Goal: Task Accomplishment & Management: Manage account settings

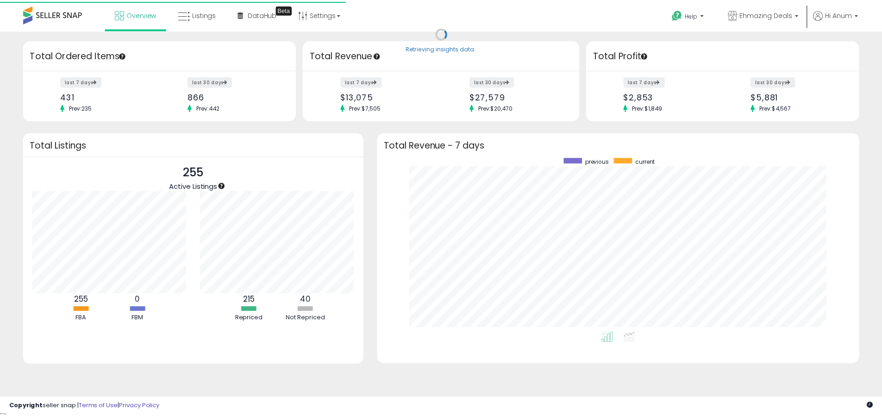
scroll to position [175, 467]
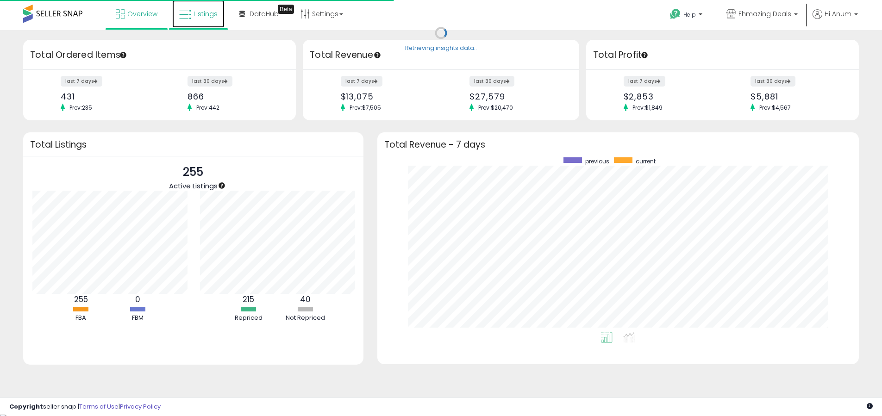
click at [201, 27] on link "Listings" at bounding box center [198, 14] width 52 height 28
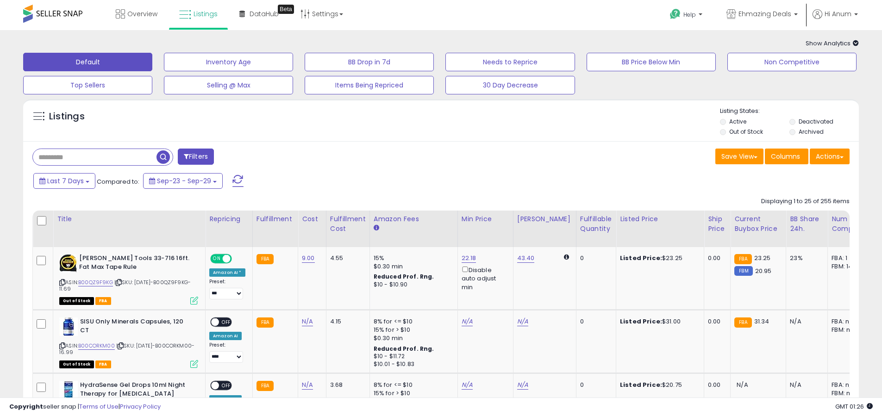
click at [751, 131] on label "Out of Stock" at bounding box center [746, 132] width 34 height 8
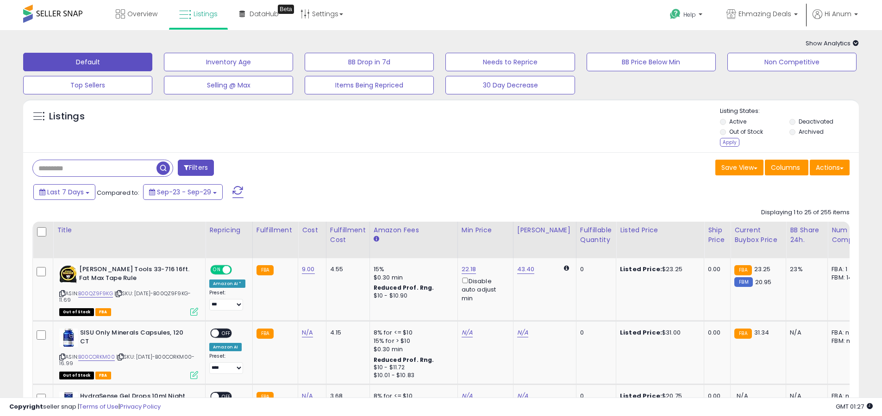
click at [727, 147] on div "Listing States: Active Deactivated Out of Stock Archived Apply" at bounding box center [789, 128] width 139 height 43
click at [726, 143] on div "Apply" at bounding box center [729, 142] width 19 height 9
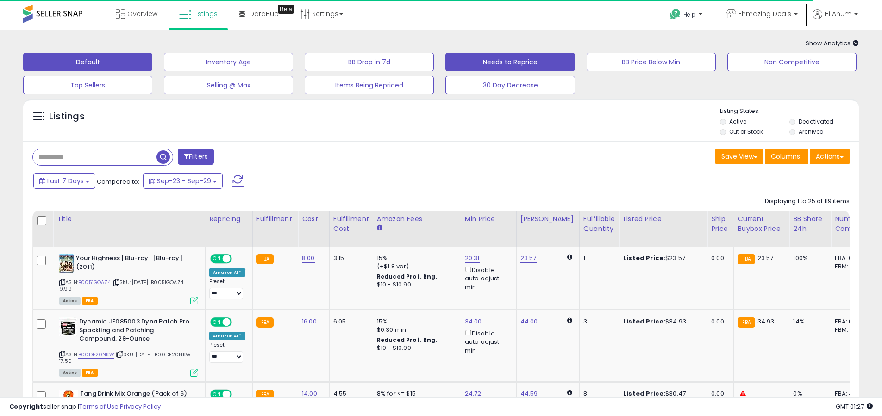
click at [495, 60] on button "Needs to Reprice" at bounding box center [509, 62] width 129 height 19
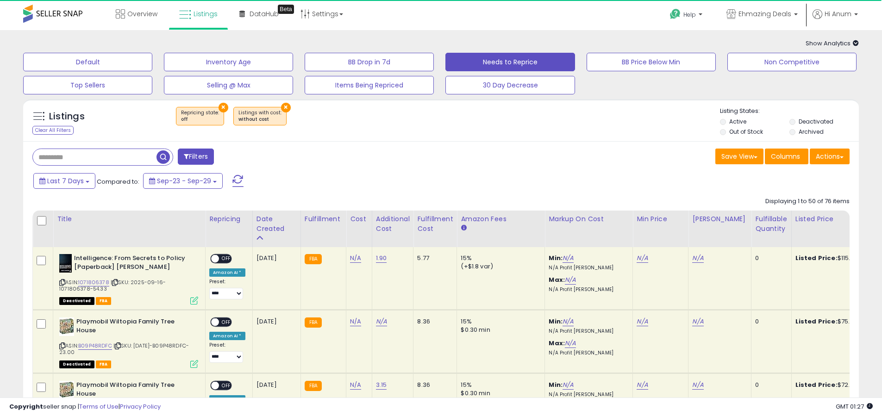
click at [718, 135] on div "Listings Clear All Filters × Repricing state : off" at bounding box center [440, 122] width 835 height 31
click at [729, 131] on li "Out of Stock" at bounding box center [754, 133] width 68 height 10
click at [788, 123] on ul "Active Deactivated Out of Stock Archived" at bounding box center [789, 128] width 139 height 20
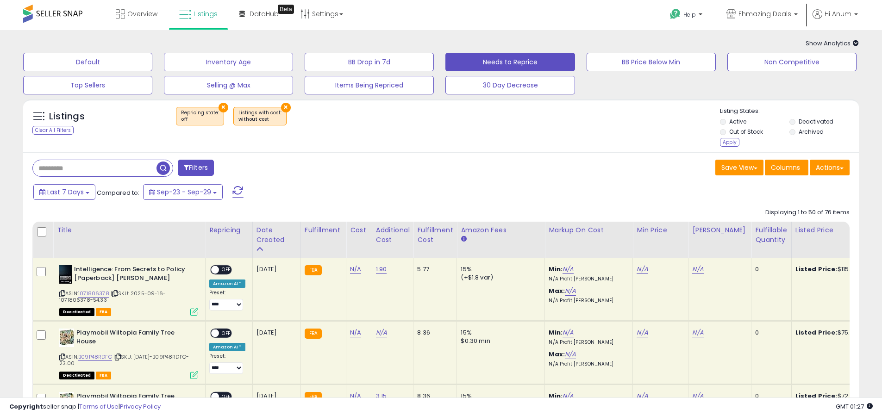
click at [794, 130] on li "Archived" at bounding box center [823, 133] width 68 height 10
click at [761, 133] on label "Out of Stock" at bounding box center [746, 132] width 34 height 8
click at [819, 128] on label "Archived" at bounding box center [810, 132] width 25 height 8
drag, startPoint x: 727, startPoint y: 145, endPoint x: 366, endPoint y: 155, distance: 361.1
click at [727, 145] on div "Apply" at bounding box center [729, 142] width 19 height 9
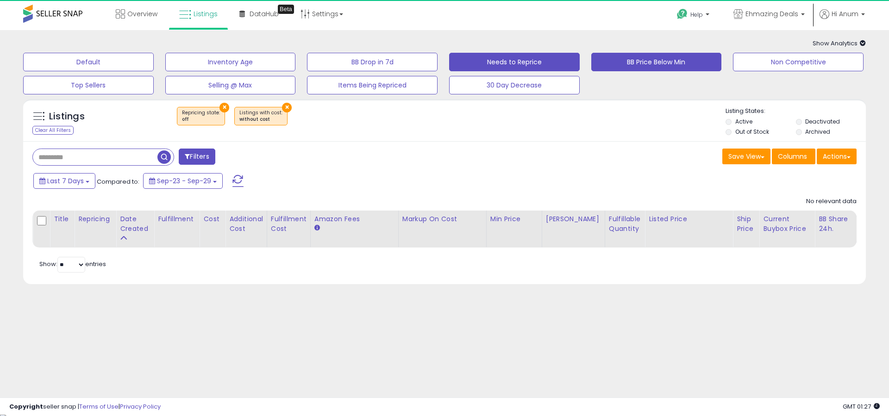
click at [659, 66] on button "BB Price Below Min" at bounding box center [656, 62] width 131 height 19
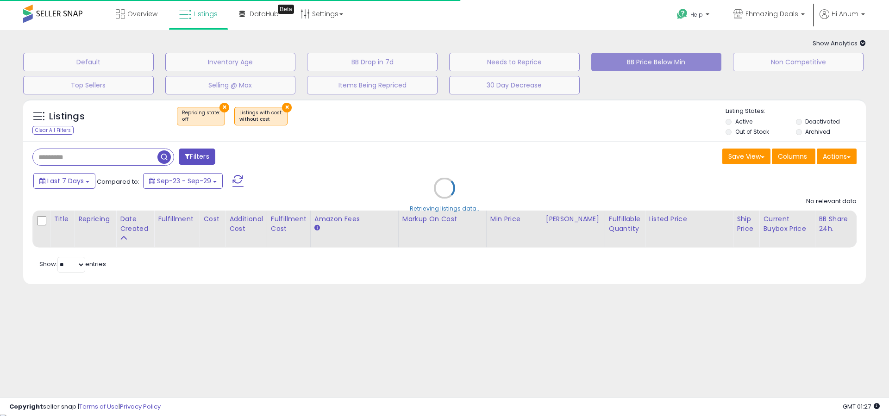
select select "**"
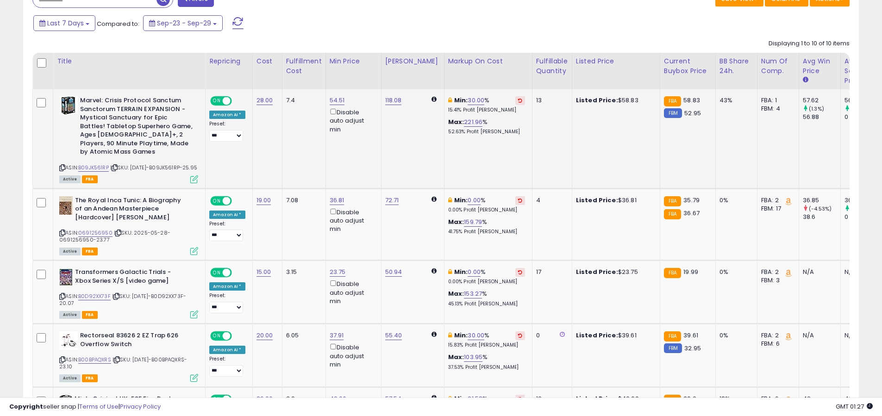
scroll to position [172, 0]
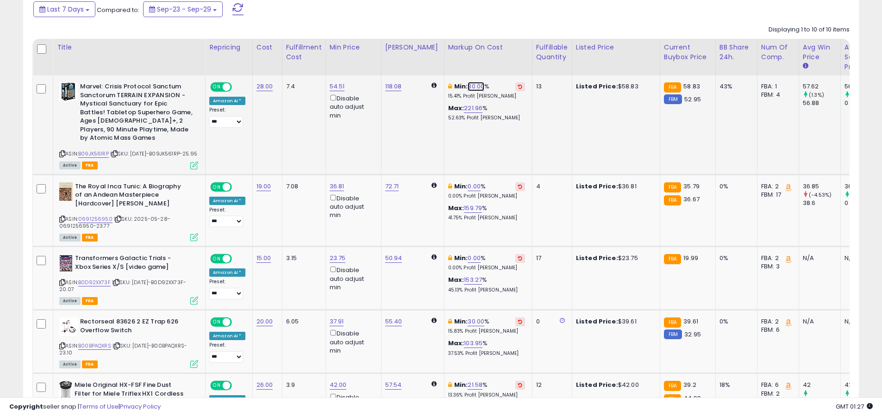
click at [467, 86] on link "30.00" at bounding box center [475, 86] width 17 height 9
click at [432, 60] on input "*****" at bounding box center [445, 55] width 82 height 16
type input "**"
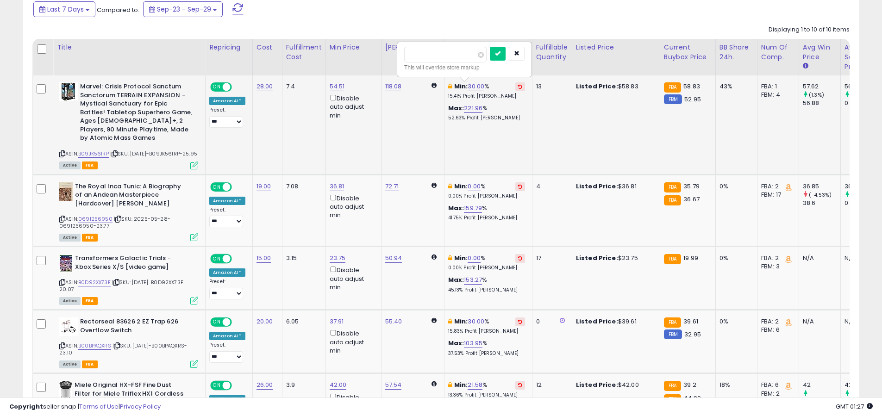
click button "submit" at bounding box center [498, 54] width 16 height 14
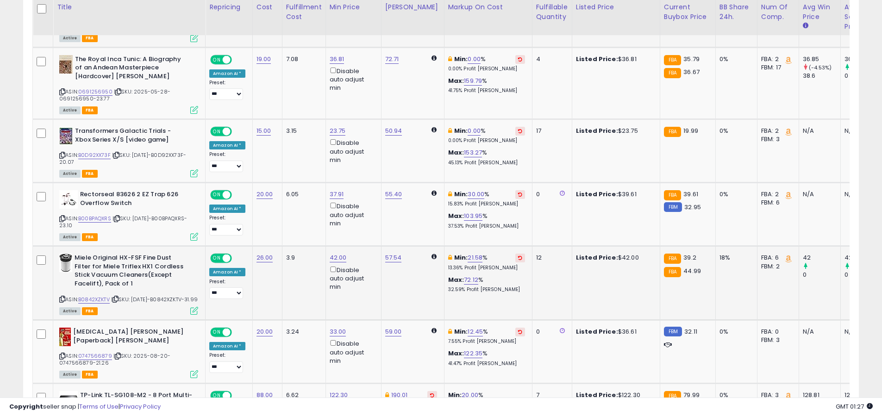
scroll to position [317, 0]
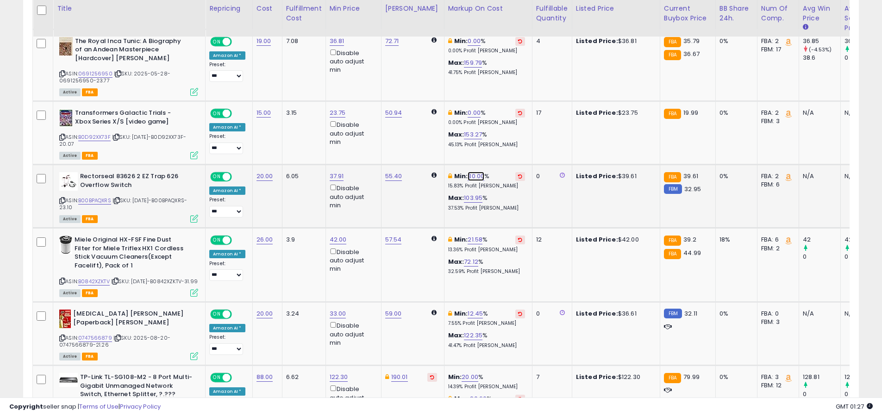
click at [467, 181] on link "30.00" at bounding box center [475, 176] width 17 height 9
click at [524, 154] on button "button" at bounding box center [517, 150] width 16 height 14
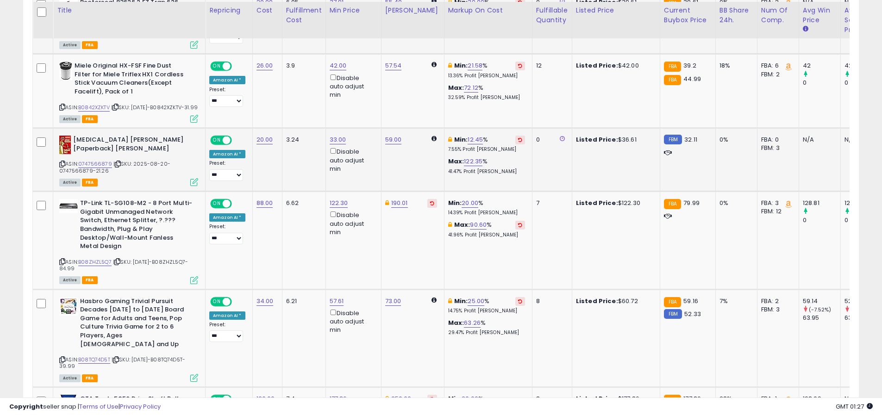
scroll to position [493, 0]
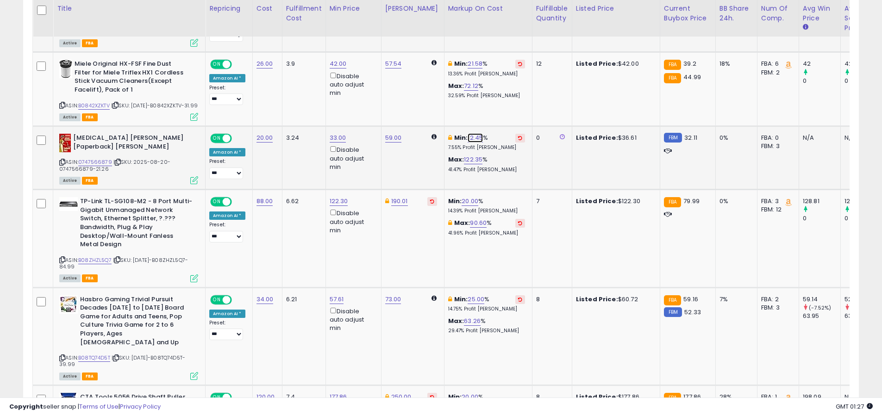
click at [467, 143] on link "12.45" at bounding box center [474, 137] width 15 height 9
click at [521, 125] on div at bounding box center [506, 120] width 35 height 16
click at [518, 119] on icon "button" at bounding box center [516, 118] width 6 height 6
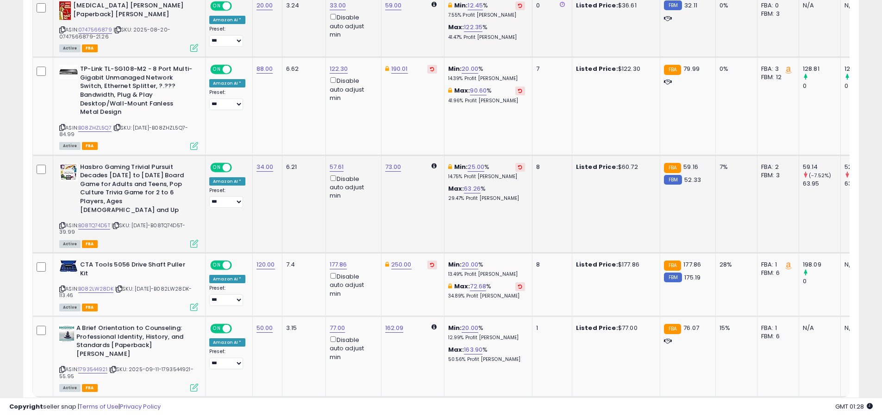
scroll to position [636, 0]
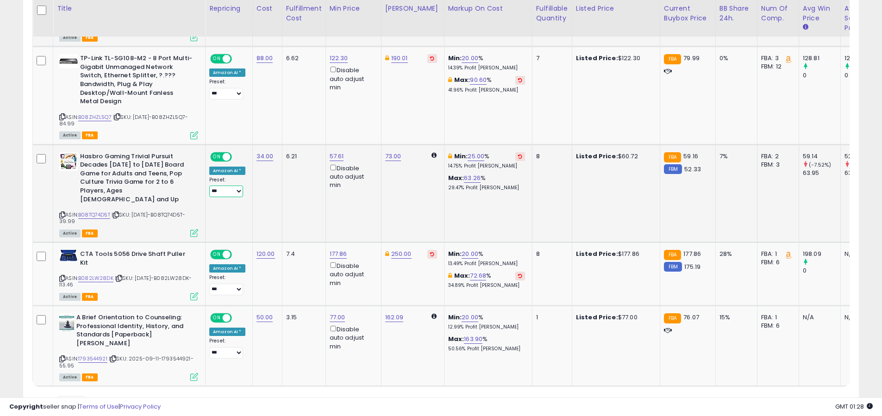
click at [225, 197] on select "**** ********* ***" at bounding box center [226, 192] width 34 height 12
select select "*********"
click at [209, 197] on select "**** ********* ***" at bounding box center [226, 192] width 34 height 12
click at [262, 218] on td "34.00" at bounding box center [267, 193] width 30 height 98
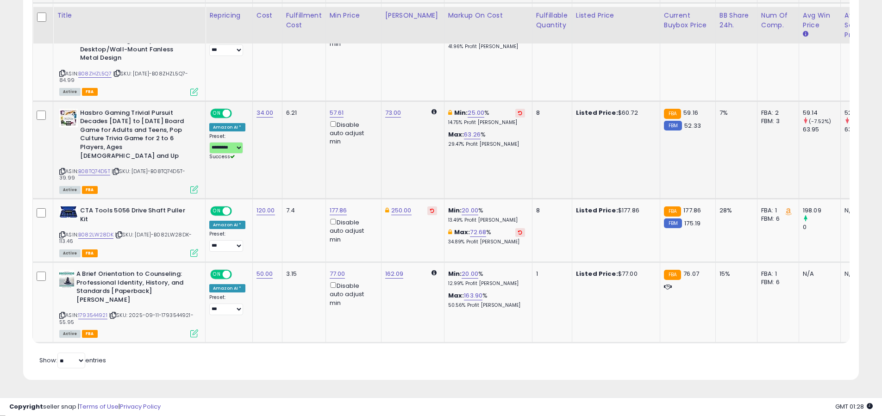
scroll to position [690, 0]
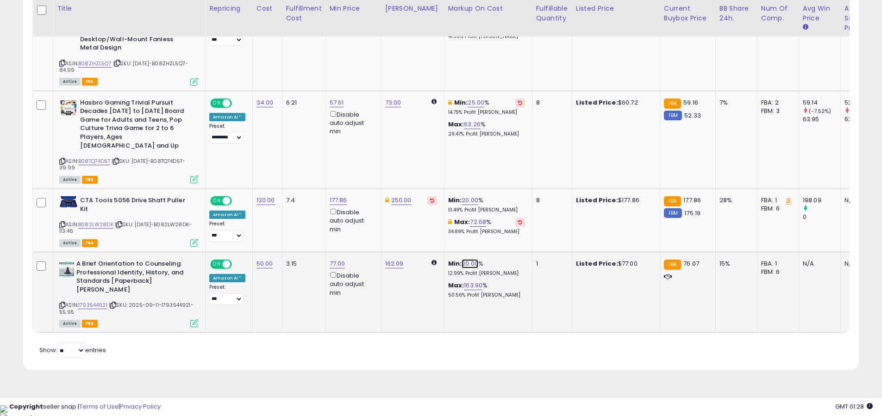
click at [461, 266] on link "20.00" at bounding box center [469, 263] width 17 height 9
click at [417, 242] on input "*****" at bounding box center [439, 237] width 82 height 16
type input "**"
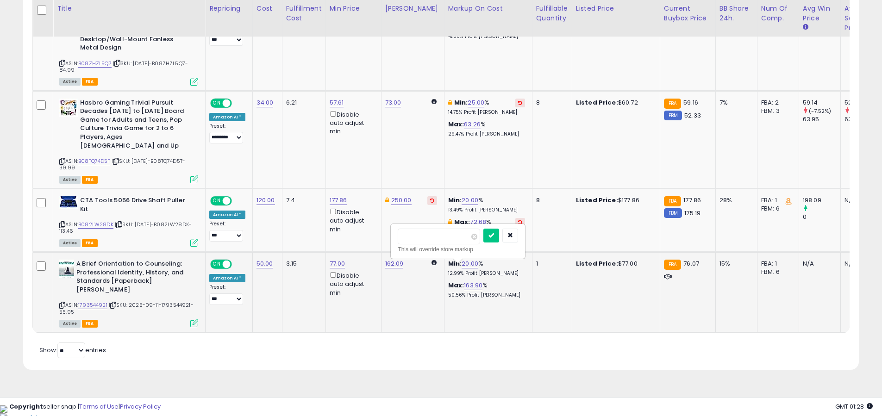
click button "submit" at bounding box center [491, 236] width 16 height 14
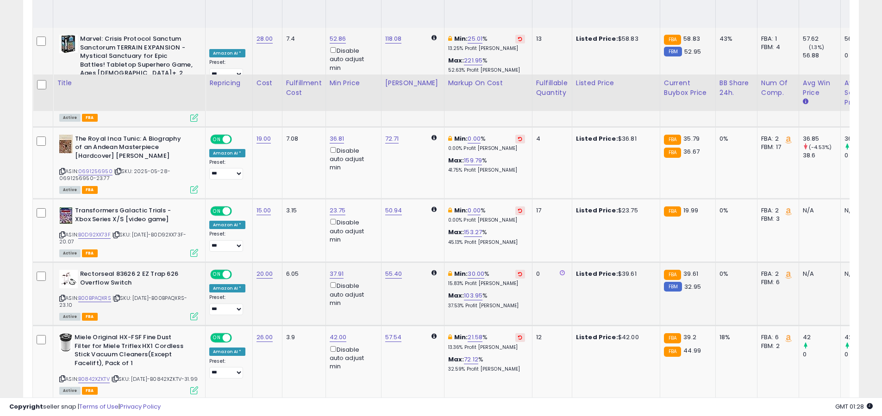
scroll to position [0, 0]
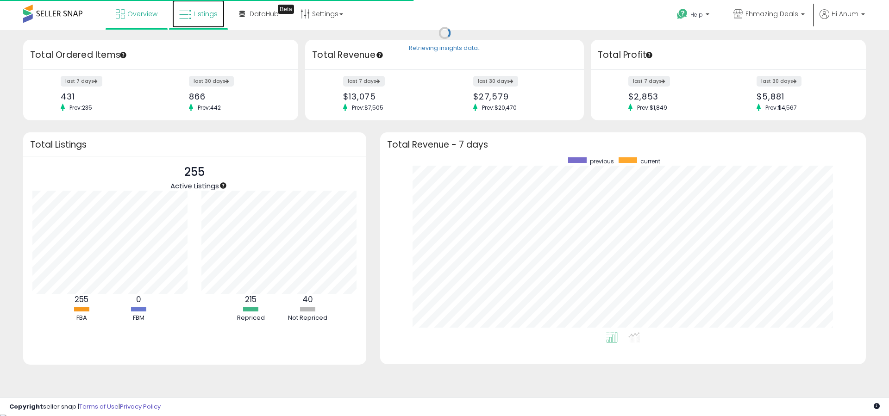
click at [195, 27] on link "Listings" at bounding box center [198, 14] width 52 height 28
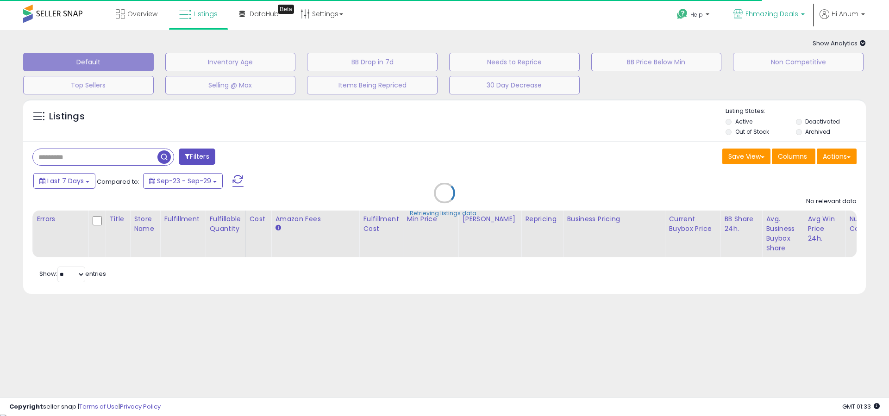
click at [804, 3] on link "Ehmazing Deals" at bounding box center [768, 15] width 85 height 30
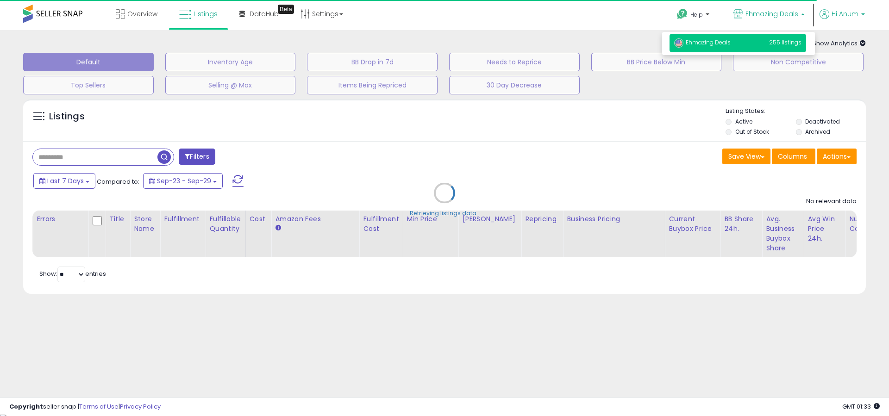
click at [844, 16] on span "Hi Anum" at bounding box center [844, 13] width 27 height 9
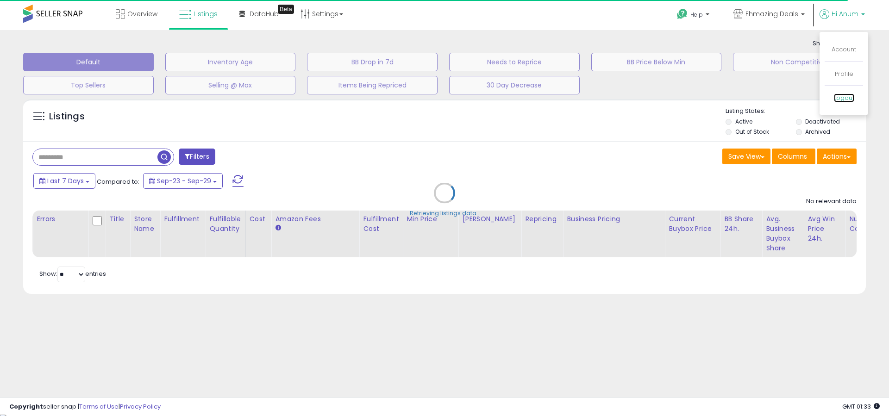
click at [845, 93] on link "Logout" at bounding box center [844, 97] width 20 height 9
